Goal: Task Accomplishment & Management: Use online tool/utility

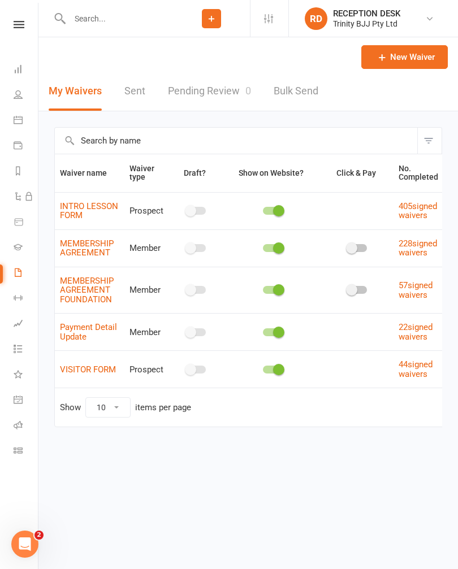
click at [15, 297] on icon at bounding box center [18, 297] width 9 height 9
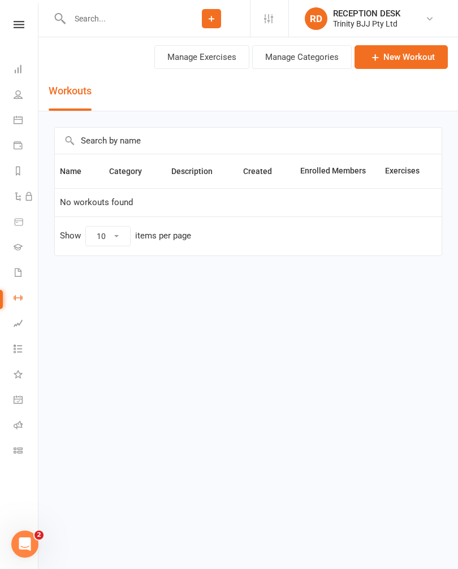
click at [24, 63] on link "Dashboard" at bounding box center [26, 70] width 25 height 25
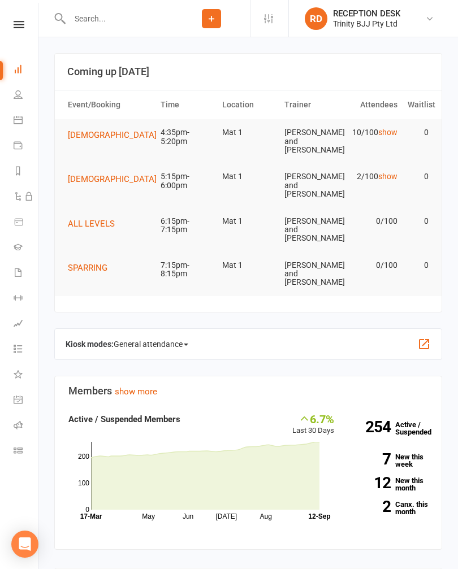
click at [93, 186] on button "[DEMOGRAPHIC_DATA]" at bounding box center [116, 179] width 97 height 14
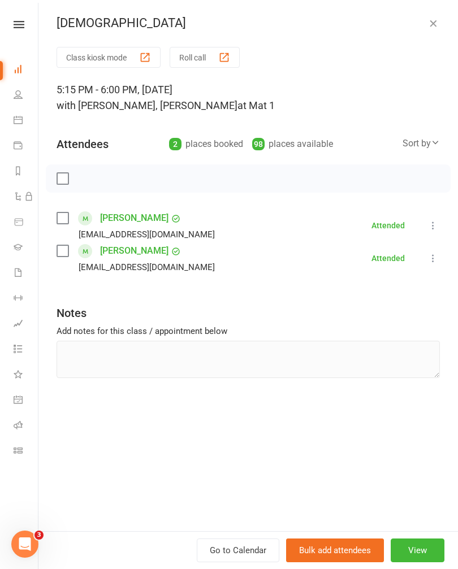
click at [26, 239] on link "Gradings" at bounding box center [26, 248] width 25 height 25
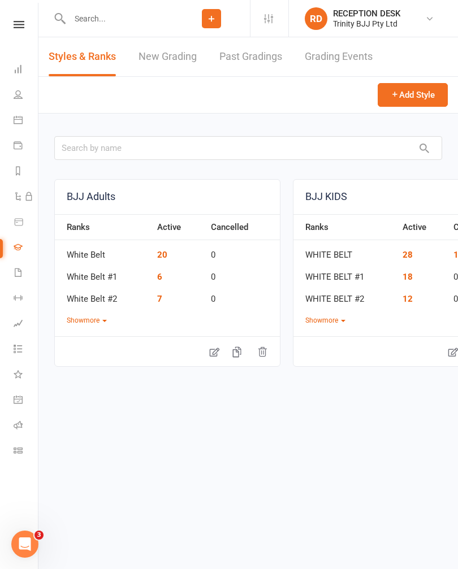
click at [5, 70] on li "Dashboard" at bounding box center [19, 70] width 38 height 25
click at [21, 63] on link "Dashboard" at bounding box center [26, 70] width 25 height 25
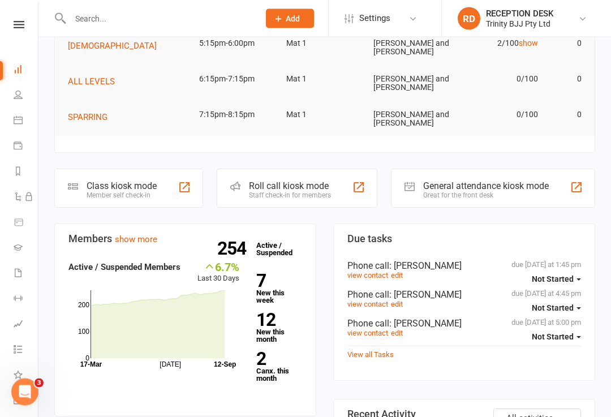
scroll to position [127, 0]
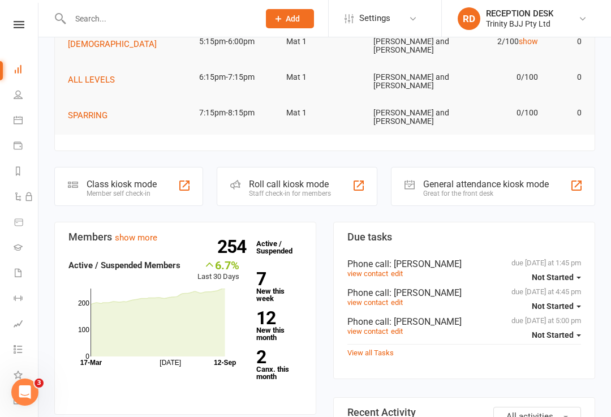
click at [155, 189] on div "Member self check-in" at bounding box center [122, 193] width 70 height 8
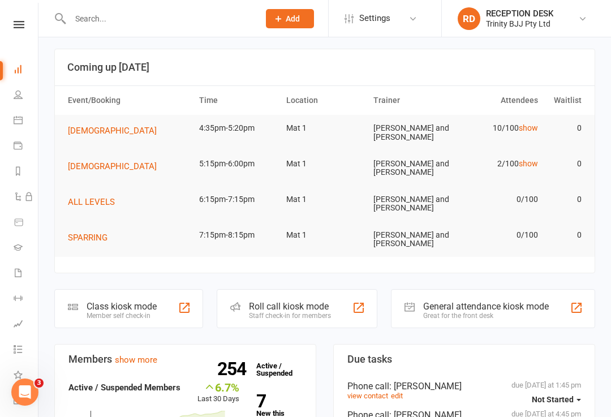
scroll to position [4, 0]
click at [89, 305] on div "Class kiosk mode" at bounding box center [122, 306] width 70 height 11
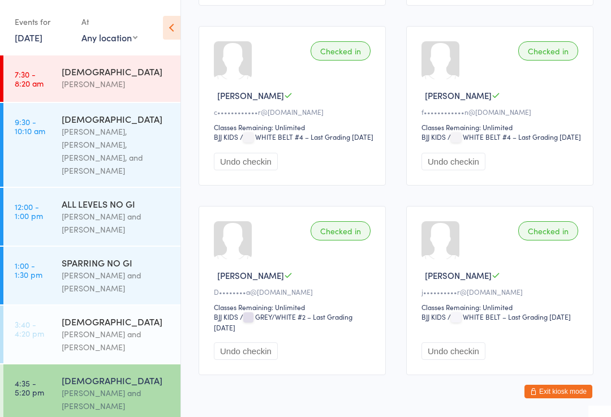
scroll to position [799, 0]
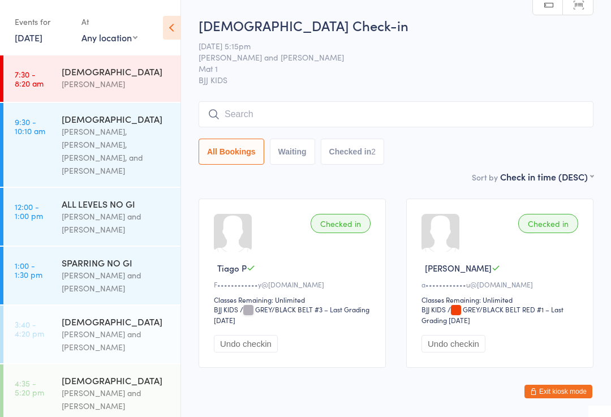
click at [167, 26] on icon at bounding box center [172, 28] width 18 height 24
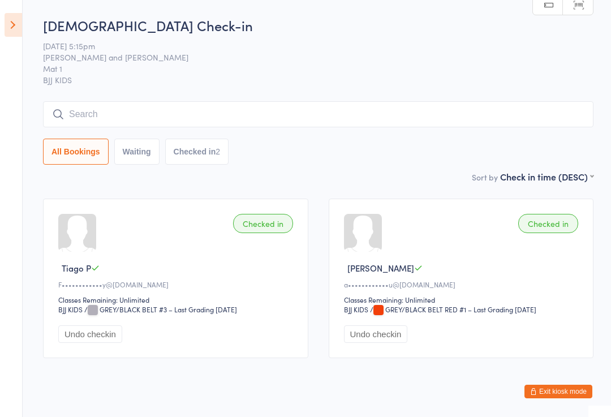
click at [8, 28] on icon at bounding box center [14, 25] width 18 height 24
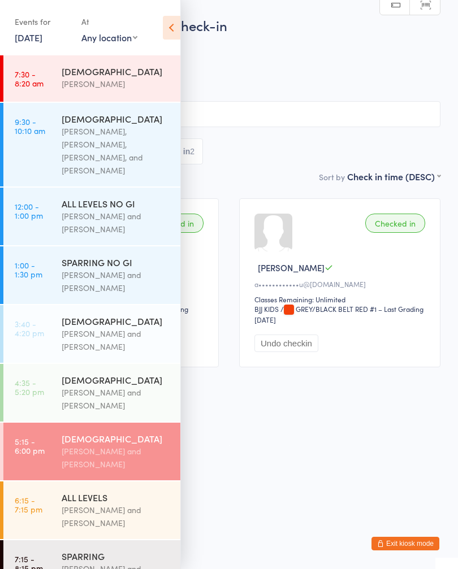
click at [52, 381] on link "4:35 - 5:20 pm 6 - 9 YO Otamar Barreto and Marcelo Gomide" at bounding box center [91, 393] width 177 height 58
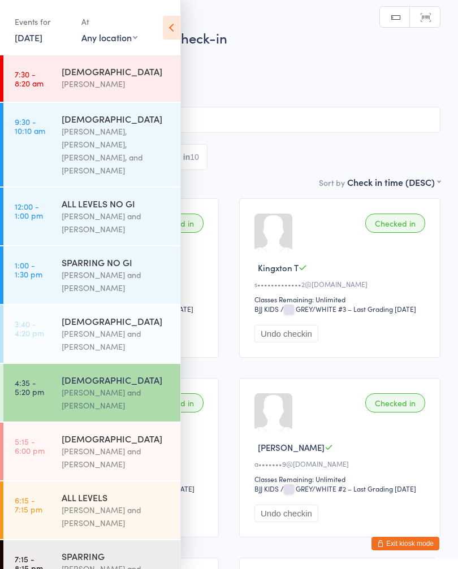
click at [176, 31] on icon at bounding box center [172, 28] width 18 height 24
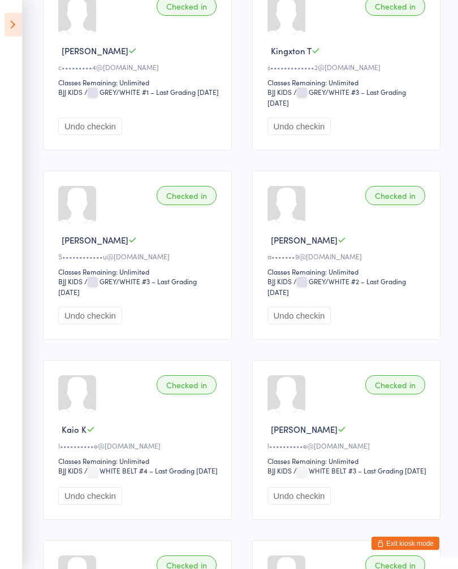
scroll to position [215, 0]
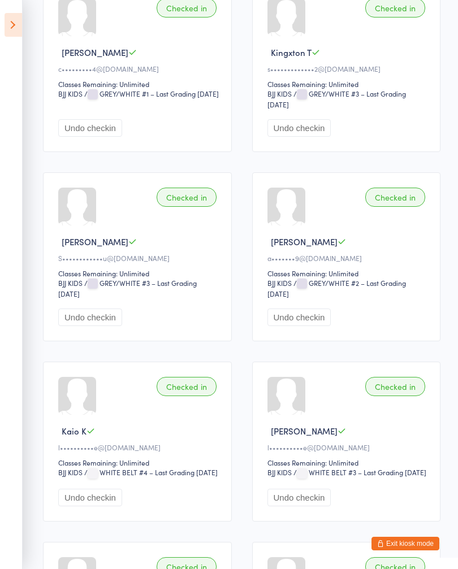
click at [21, 18] on icon at bounding box center [14, 25] width 18 height 24
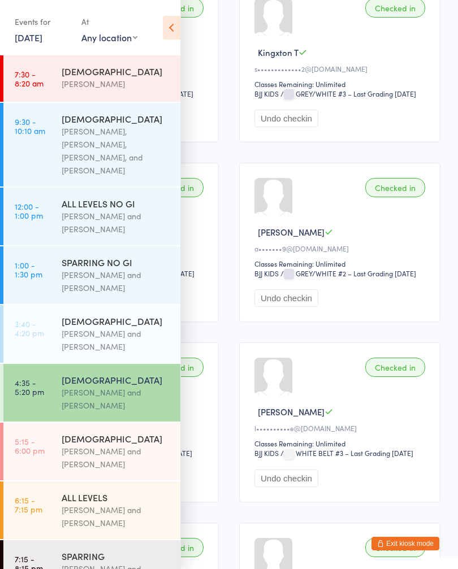
click at [155, 315] on div "[DEMOGRAPHIC_DATA]" at bounding box center [116, 321] width 109 height 12
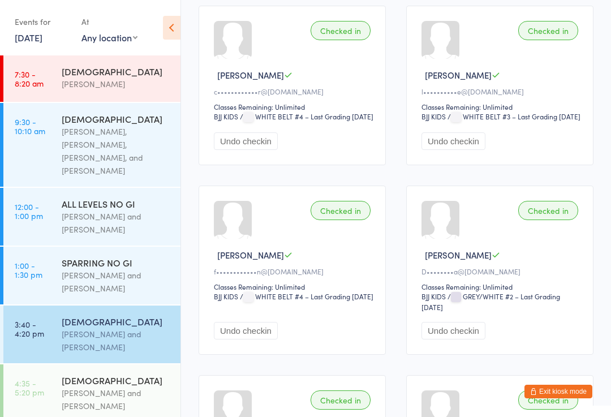
scroll to position [194, 0]
click at [135, 386] on div "[PERSON_NAME] and [PERSON_NAME]" at bounding box center [116, 399] width 109 height 26
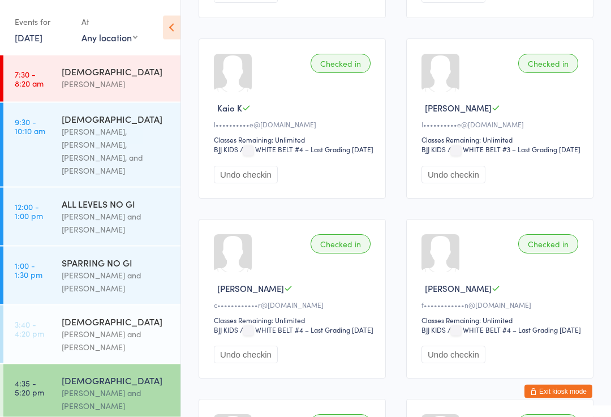
scroll to position [539, 0]
click at [260, 363] on button "Undo checkin" at bounding box center [246, 354] width 64 height 18
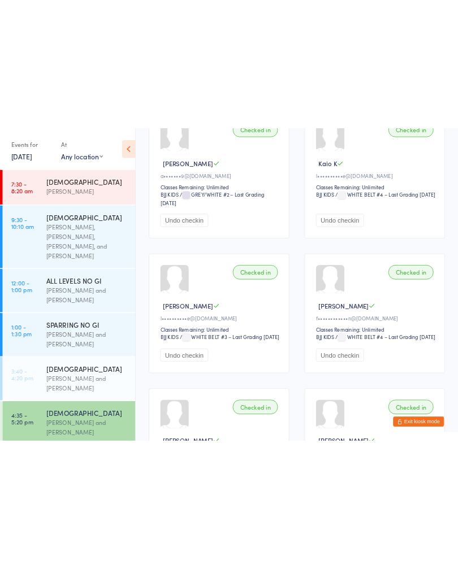
scroll to position [512, 0]
